Goal: Information Seeking & Learning: Understand process/instructions

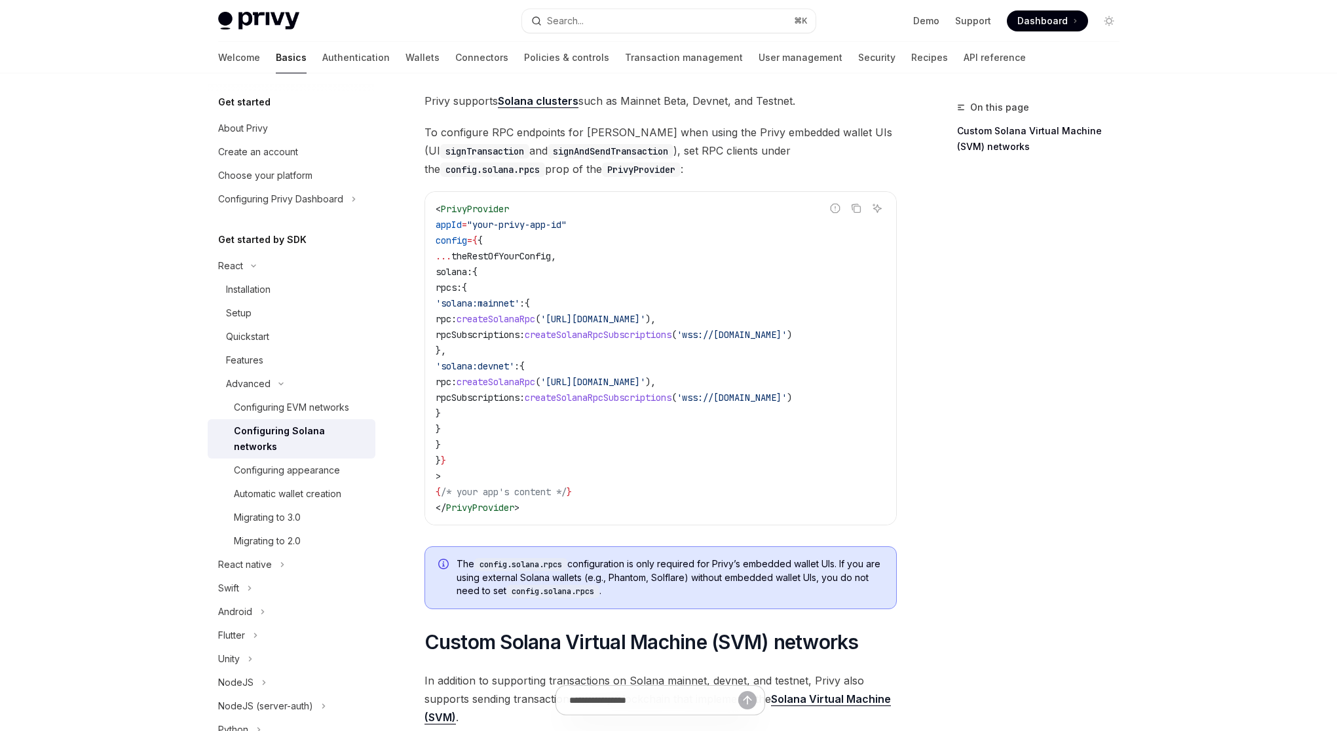
scroll to position [73, 0]
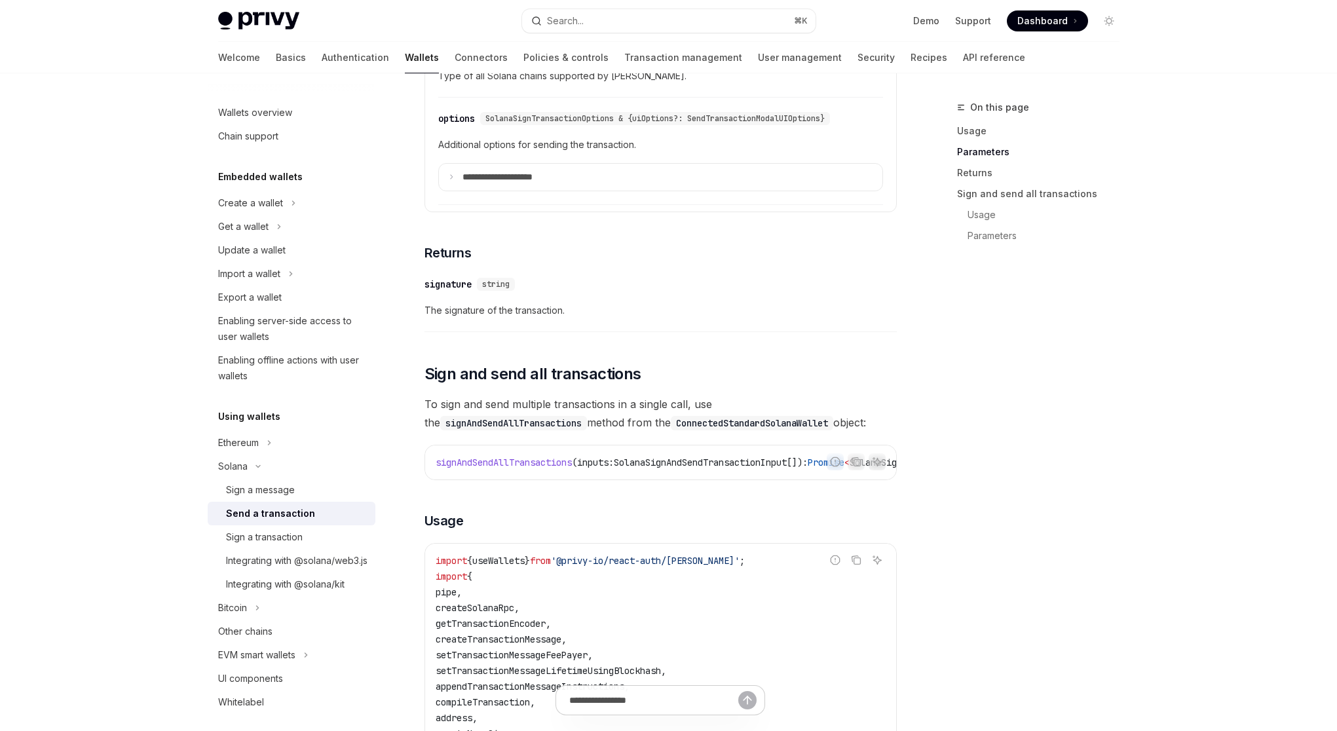
scroll to position [1693, 0]
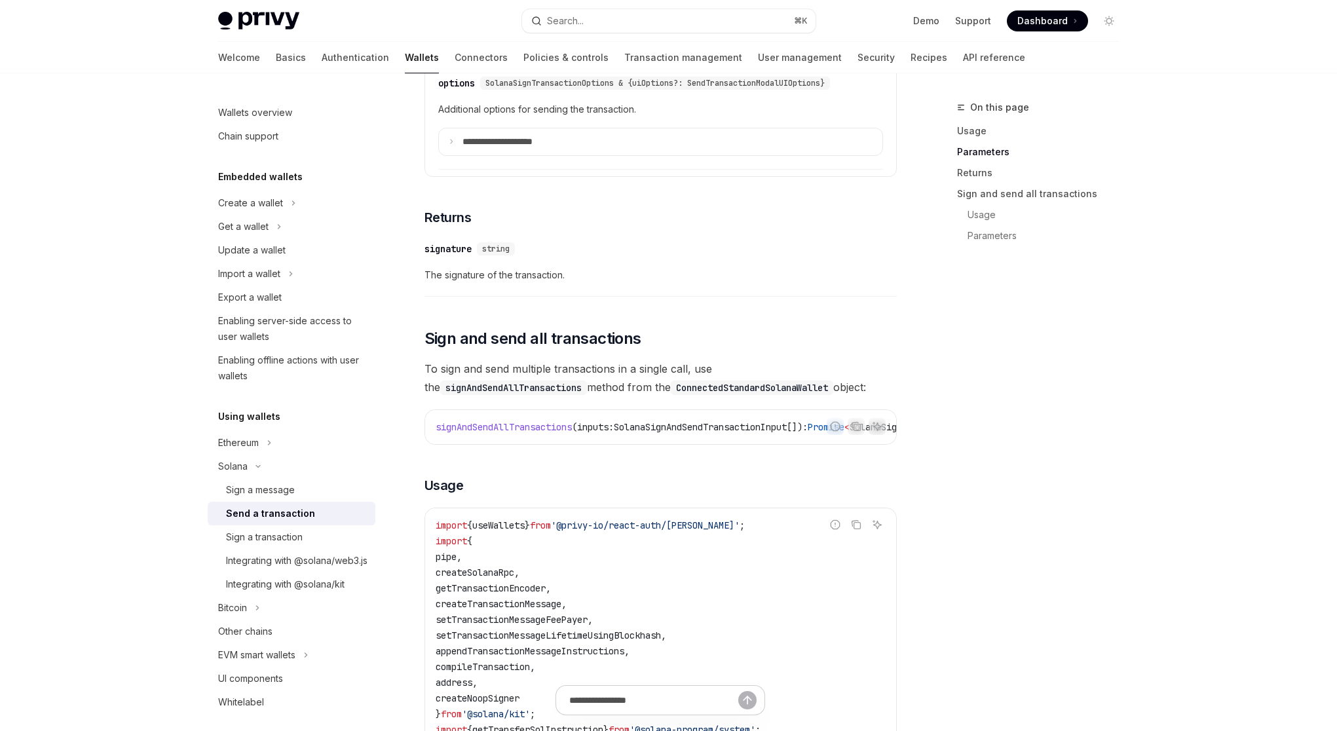
click at [946, 430] on div "On this page Usage Parameters Returns Sign and send all transactions Usage Para…" at bounding box center [1030, 415] width 199 height 631
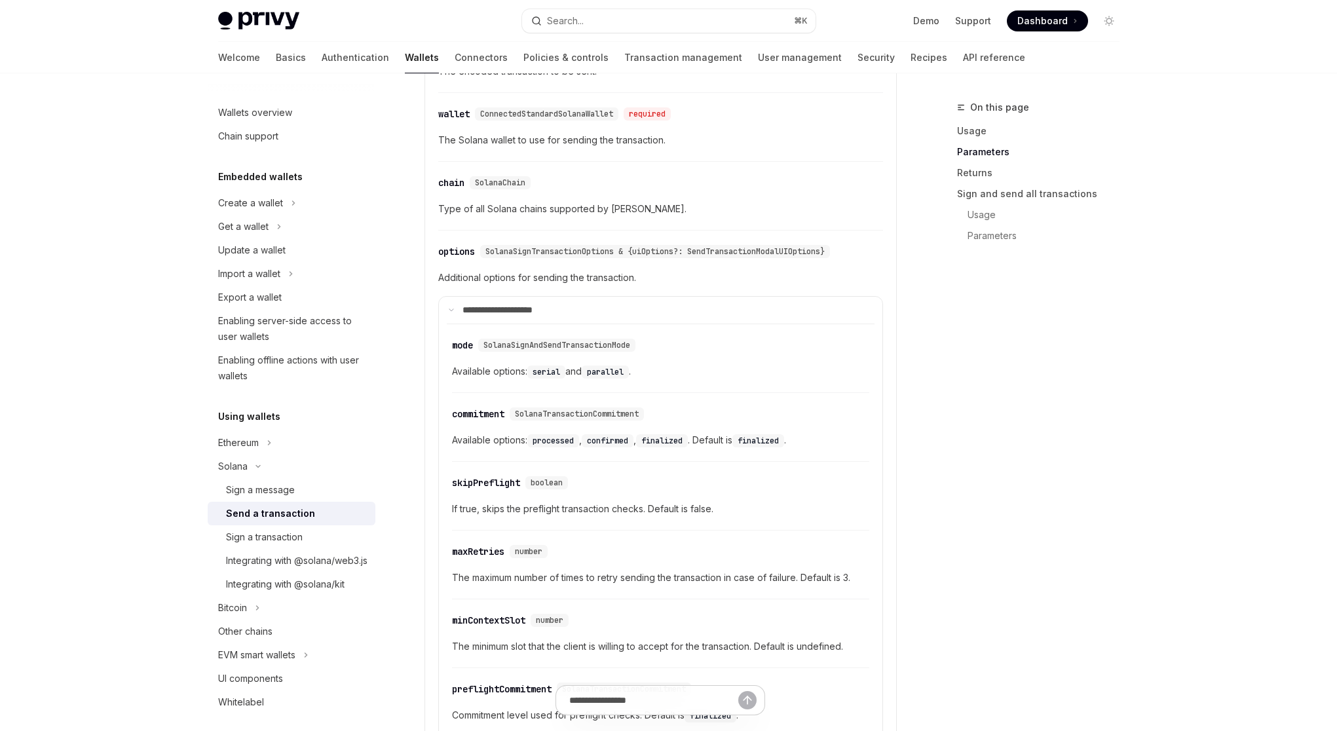
scroll to position [1516, 0]
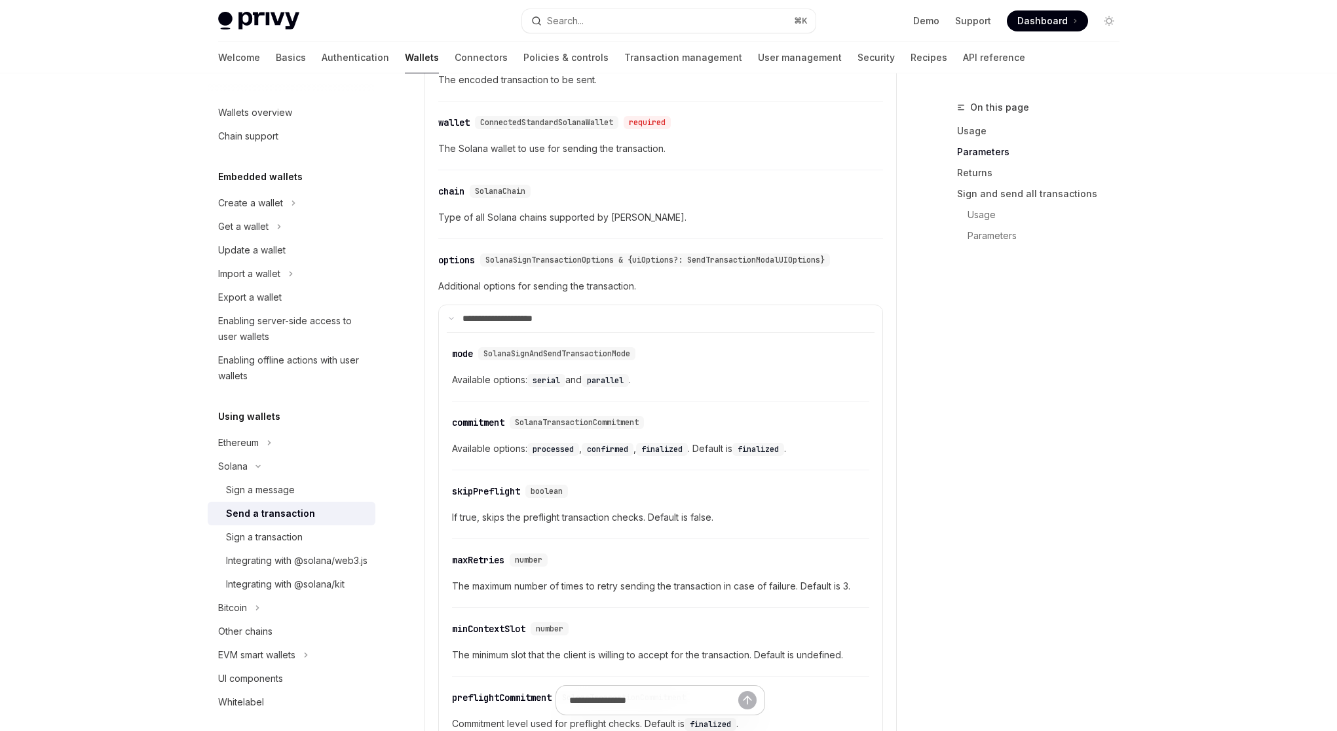
click at [658, 388] on span "Available options: serial and parallel ." at bounding box center [660, 380] width 417 height 16
drag, startPoint x: 662, startPoint y: 400, endPoint x: 456, endPoint y: 367, distance: 208.8
click at [456, 367] on div "​ mode SolanaSignAndSendTransactionMode Available options: serial and parallel ." at bounding box center [660, 370] width 417 height 62
click at [650, 388] on span "Available options: serial and parallel ." at bounding box center [660, 380] width 417 height 16
drag, startPoint x: 633, startPoint y: 395, endPoint x: 453, endPoint y: 370, distance: 181.8
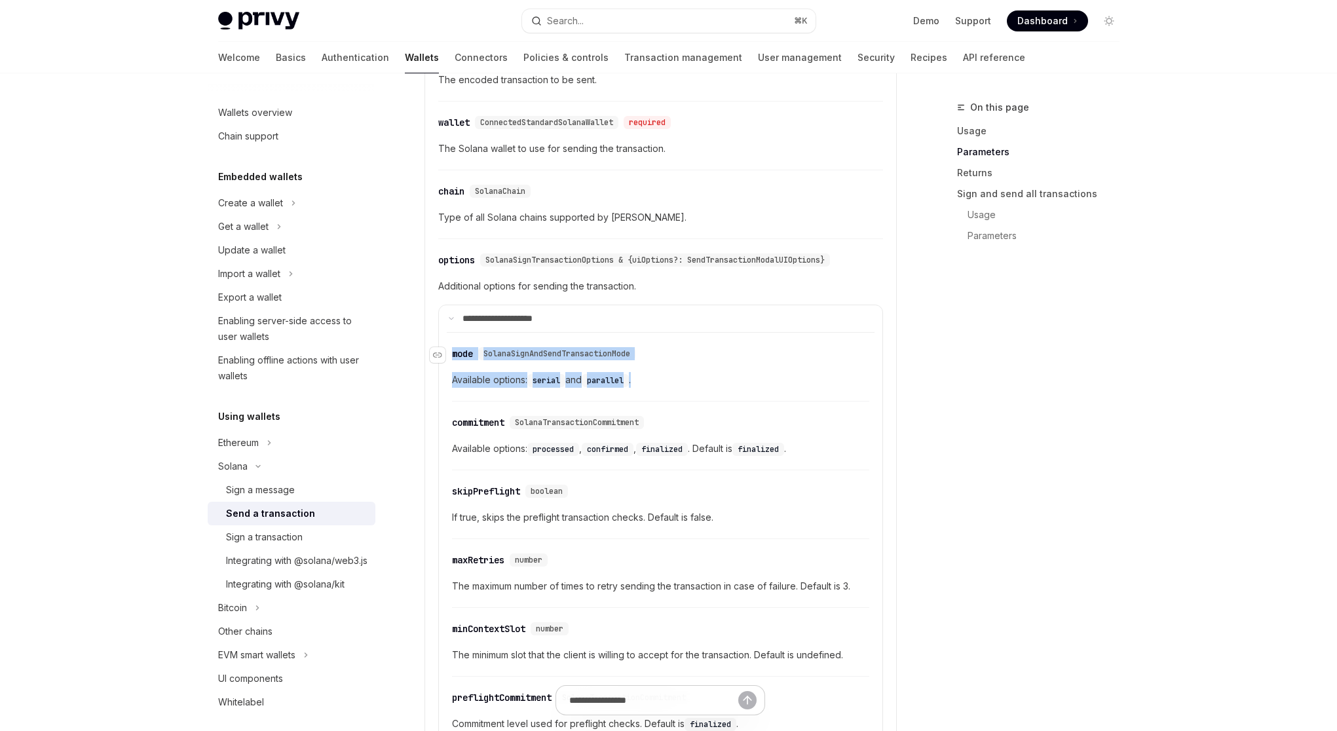
click at [453, 370] on div "​ mode SolanaSignAndSendTransactionMode Available options: serial and parallel ." at bounding box center [660, 370] width 417 height 62
copy div "mode SolanaSignAndSendTransactionMode Available options: serial and parallel ."
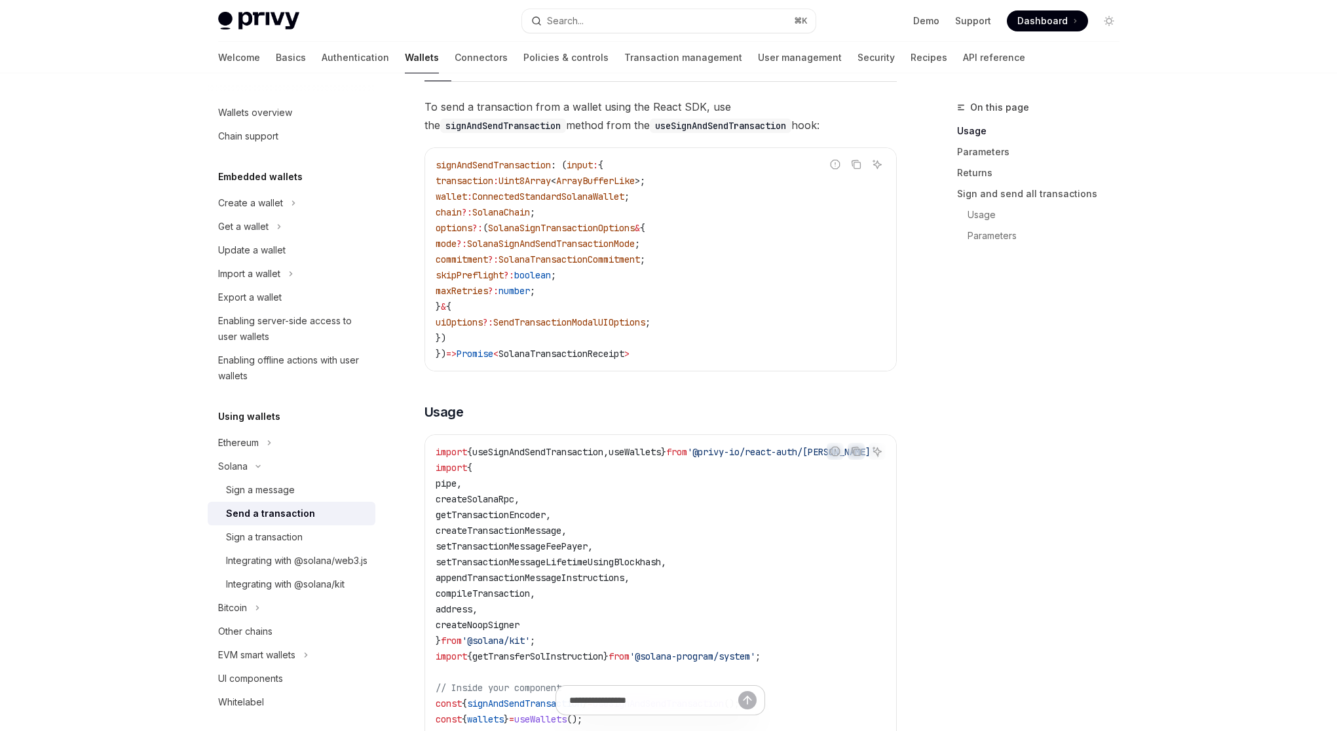
scroll to position [91, 0]
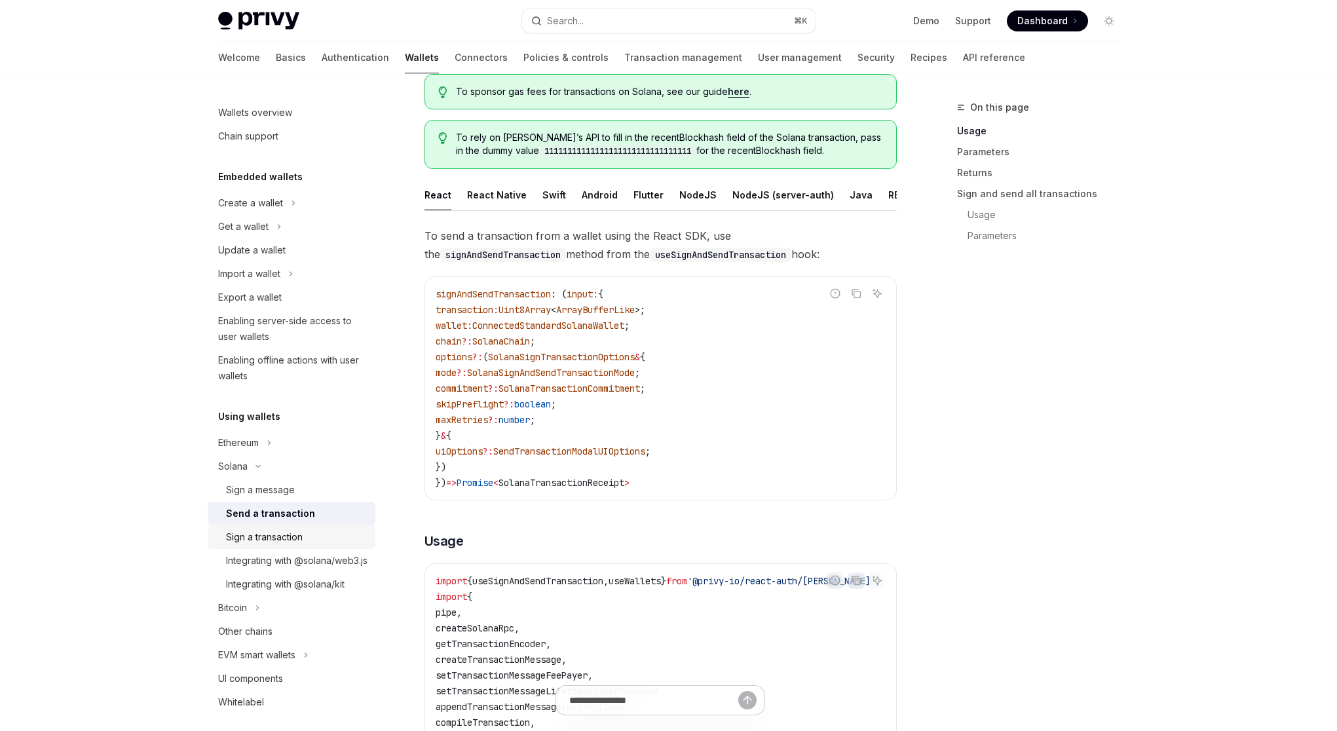
click at [329, 541] on div "Sign a transaction" at bounding box center [296, 537] width 141 height 16
type textarea "*"
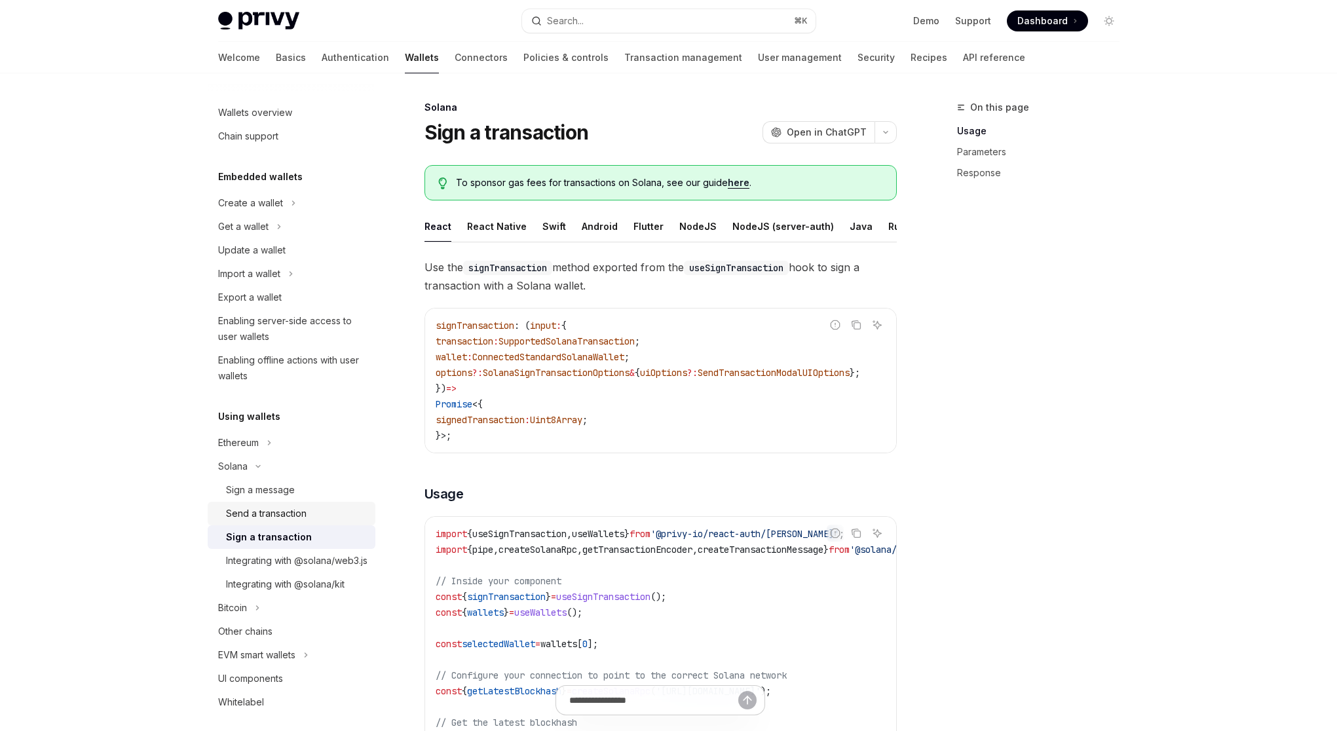
click at [304, 510] on div "Send a transaction" at bounding box center [266, 514] width 81 height 16
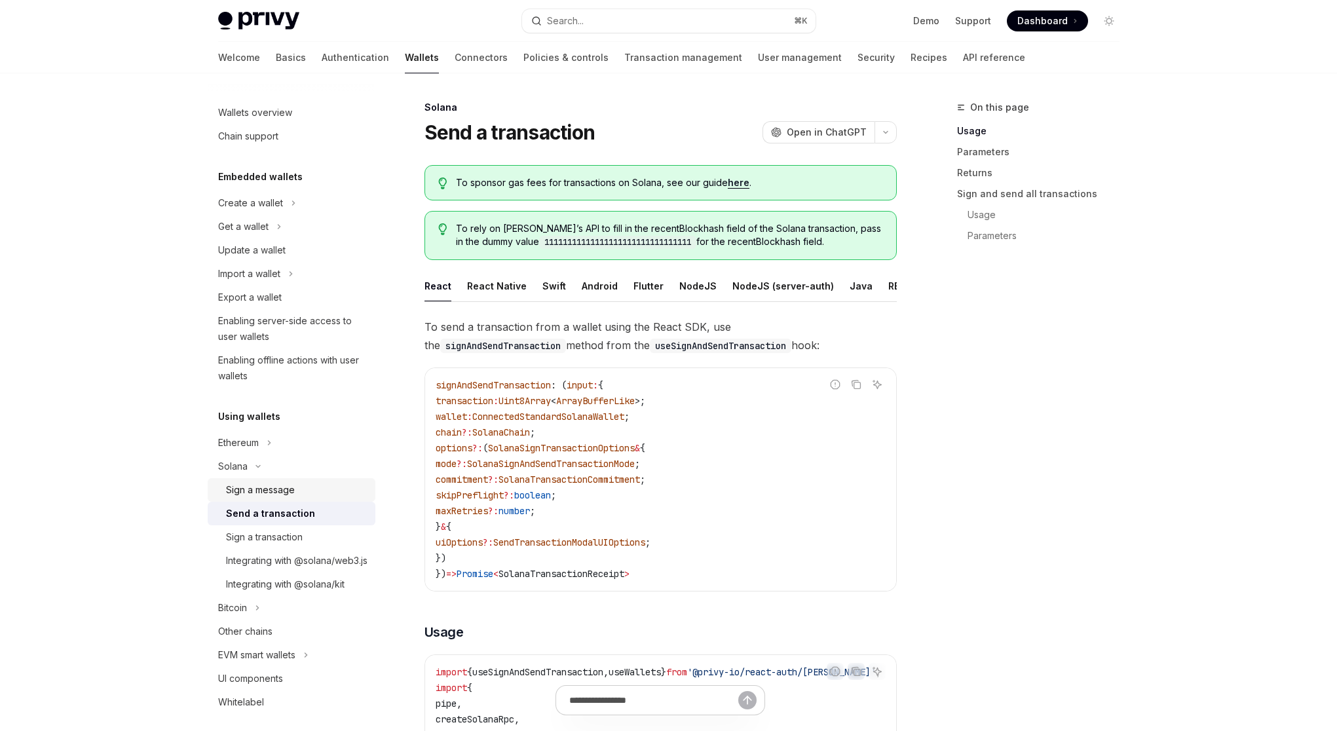
click at [272, 495] on div "Sign a message" at bounding box center [260, 490] width 69 height 16
type textarea "*"
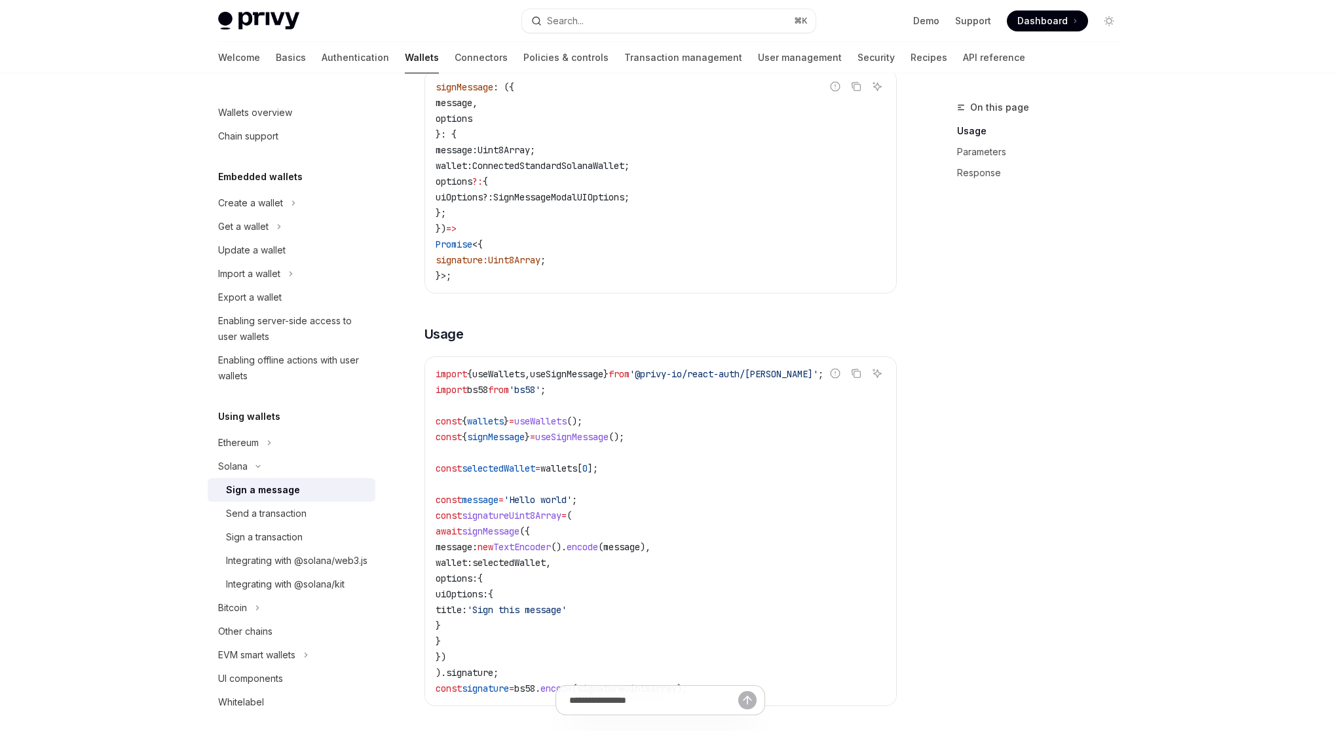
scroll to position [194, 0]
drag, startPoint x: 447, startPoint y: 384, endPoint x: 826, endPoint y: 381, distance: 378.6
click at [826, 381] on div "Report incorrect code Copy Ask AI import { useWallets , useSignMessage } from '…" at bounding box center [660, 530] width 472 height 350
click at [525, 379] on span "useWallets" at bounding box center [498, 373] width 52 height 12
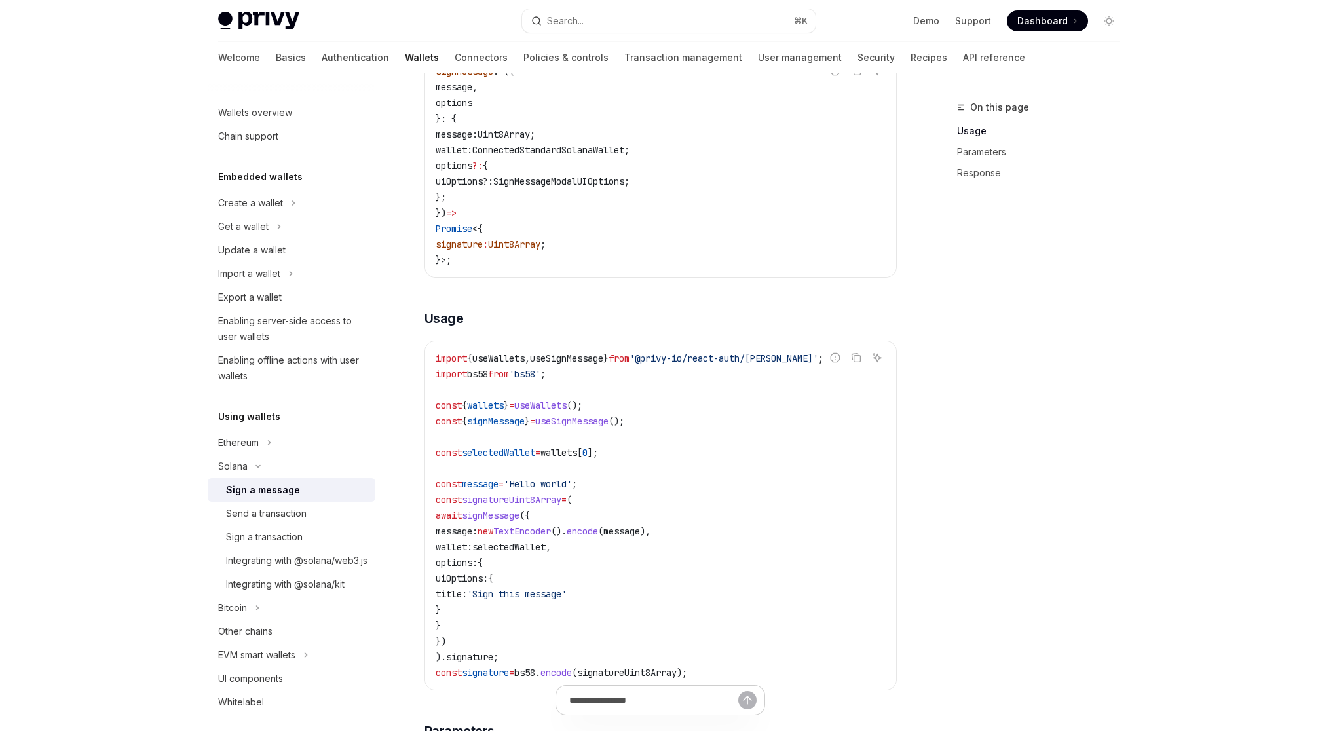
scroll to position [213, 0]
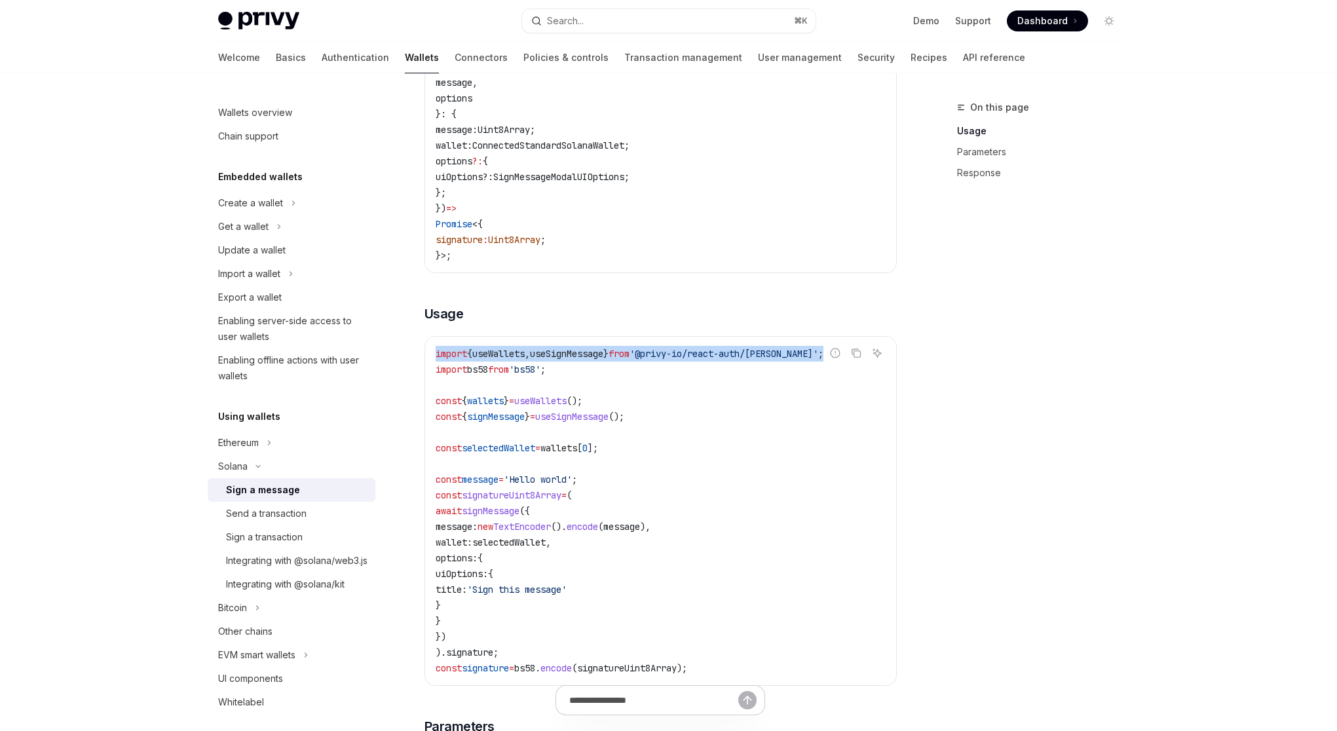
drag, startPoint x: 436, startPoint y: 365, endPoint x: 825, endPoint y: 364, distance: 389.1
click at [823, 360] on span "import { useWallets , useSignMessage } from '@privy-io/react-auth/solana' ;" at bounding box center [630, 354] width 388 height 12
copy span "import { useWallets , useSignMessage } from '@privy-io/react-auth/solana' ;"
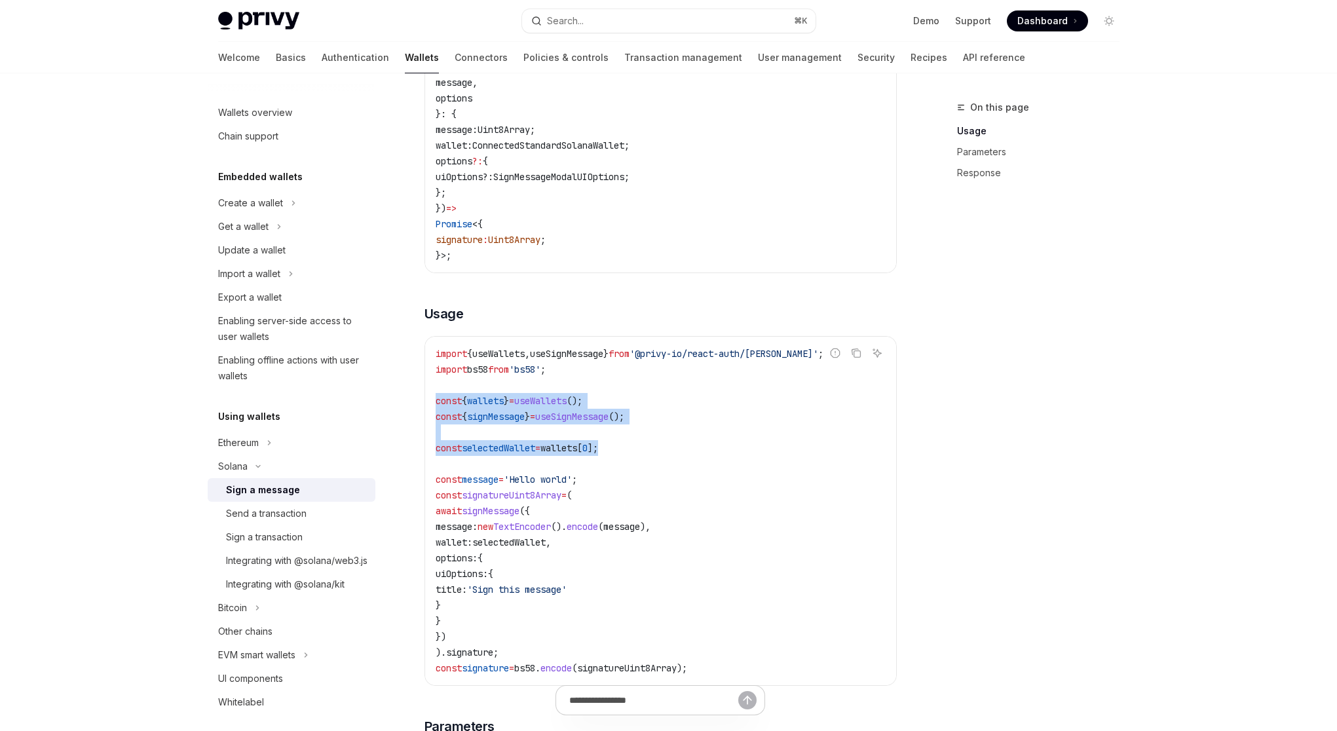
drag, startPoint x: 639, startPoint y: 462, endPoint x: 434, endPoint y: 415, distance: 211.0
click at [434, 415] on div "import { useWallets , useSignMessage } from '@privy-io/react-auth/solana' ; imp…" at bounding box center [660, 511] width 471 height 348
copy code "const { wallets } = useWallets (); const { signMessage } = useSignMessage (); c…"
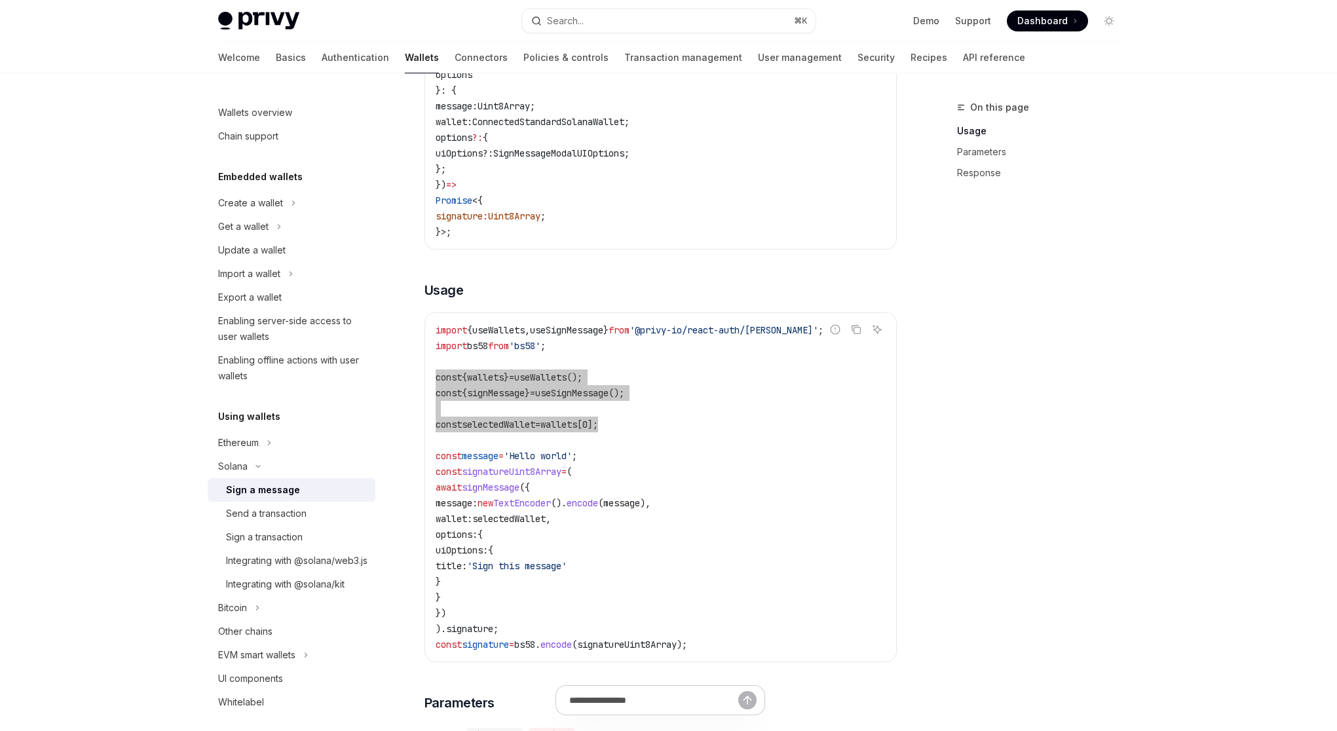
scroll to position [238, 0]
click at [500, 491] on span "signMessage" at bounding box center [491, 485] width 58 height 12
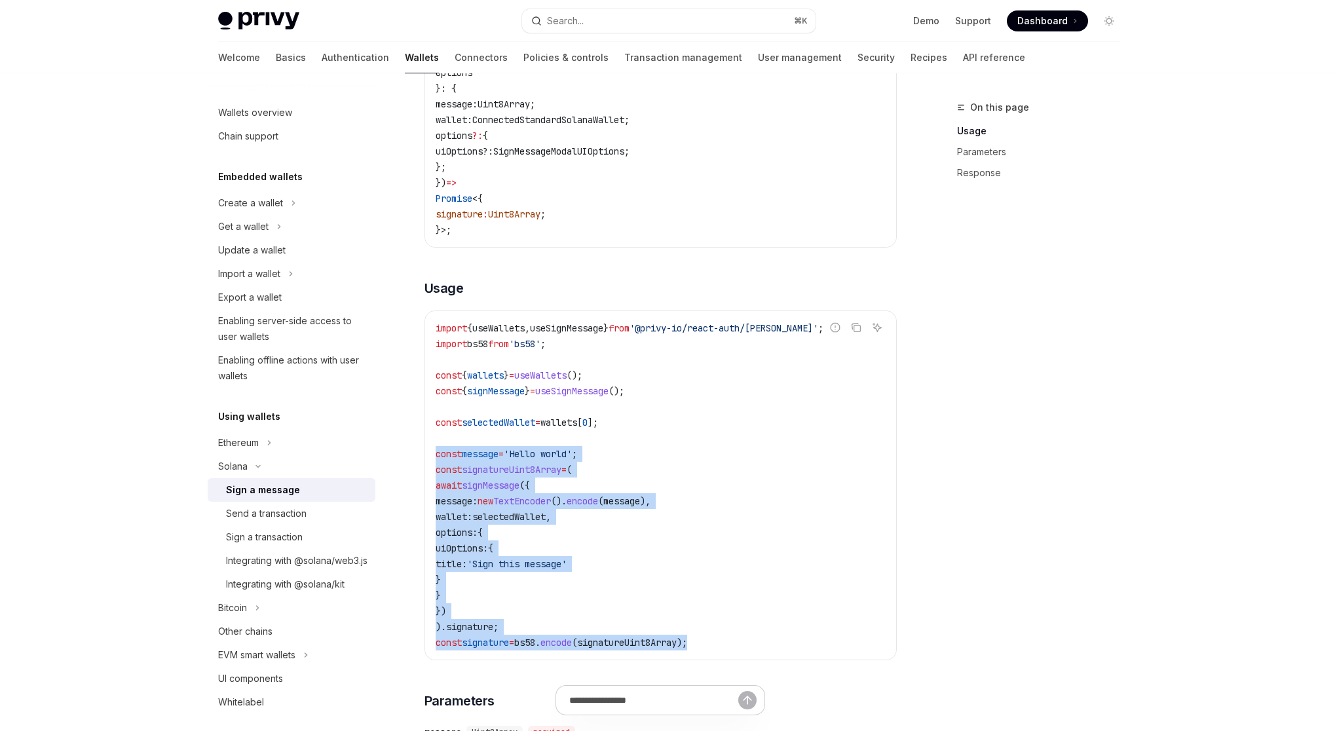
drag, startPoint x: 437, startPoint y: 465, endPoint x: 724, endPoint y: 649, distance: 340.9
click at [724, 649] on code "import { useWallets , useSignMessage } from '@privy-io/react-auth/solana' ; imp…" at bounding box center [661, 485] width 450 height 330
copy code "const message = 'Hello world' ; const signatureUint8Array = ( await signMessage…"
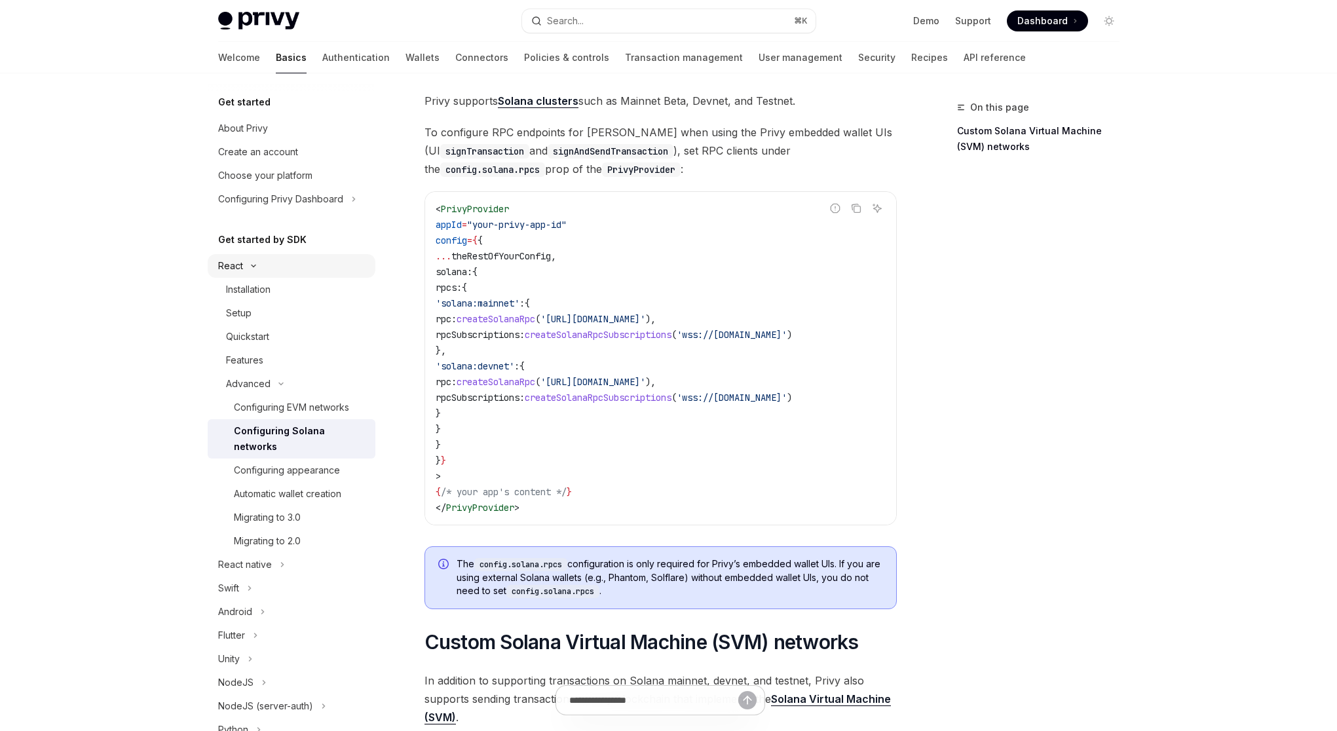
scroll to position [73, 0]
